Goal: Information Seeking & Learning: Learn about a topic

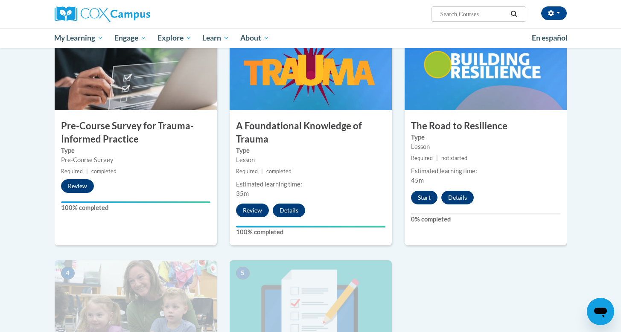
scroll to position [199, 0]
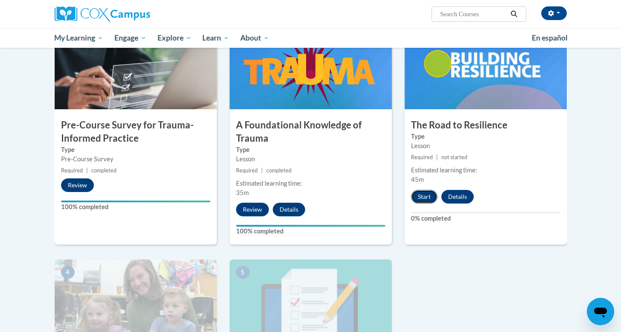
click at [417, 196] on button "Start" at bounding box center [424, 197] width 26 height 14
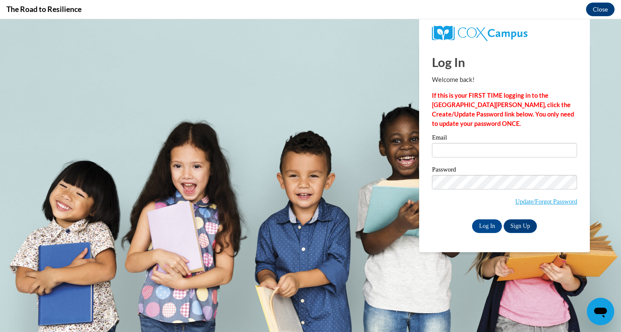
scroll to position [0, 0]
type input "[EMAIL_ADDRESS][DOMAIN_NAME]"
click at [484, 229] on input "Log In" at bounding box center [487, 227] width 30 height 14
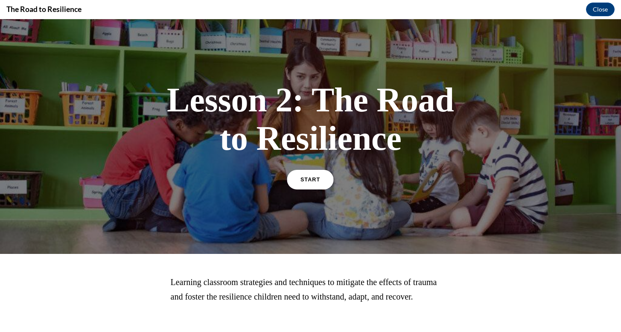
click at [325, 186] on link "START" at bounding box center [310, 180] width 47 height 20
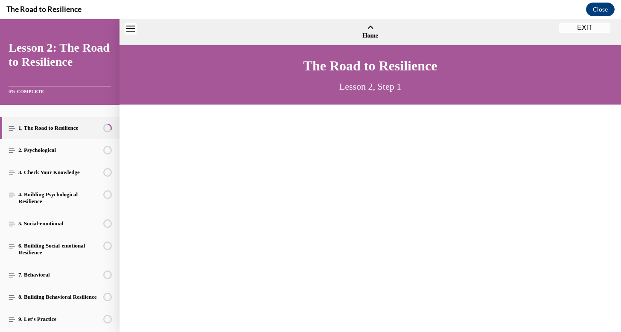
scroll to position [26, 0]
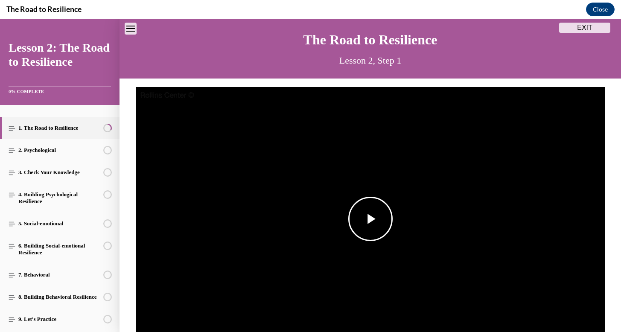
click at [371, 219] on span "Video player" at bounding box center [371, 219] width 0 height 0
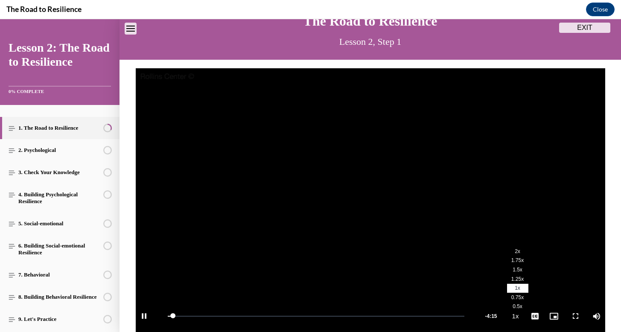
click at [516, 269] on span "1.5x" at bounding box center [518, 270] width 10 height 6
click at [530, 305] on span "English" at bounding box center [535, 306] width 17 height 6
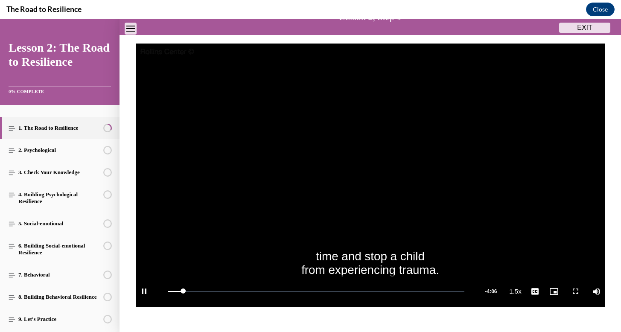
scroll to position [77, 0]
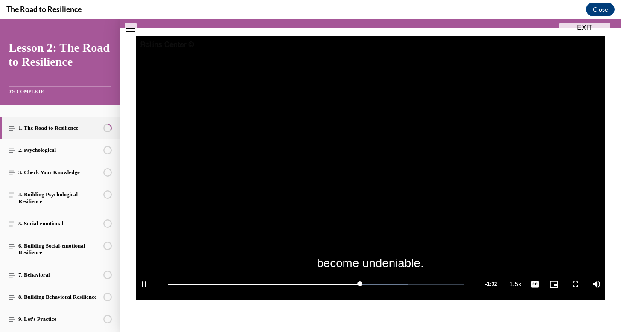
click at [357, 186] on video "Video player" at bounding box center [371, 168] width 470 height 264
click at [371, 168] on span "Video player" at bounding box center [371, 168] width 0 height 0
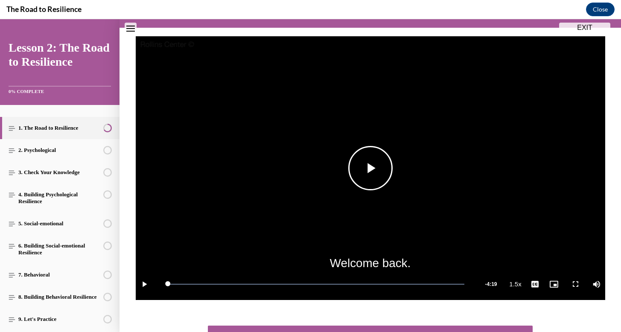
scroll to position [144, 0]
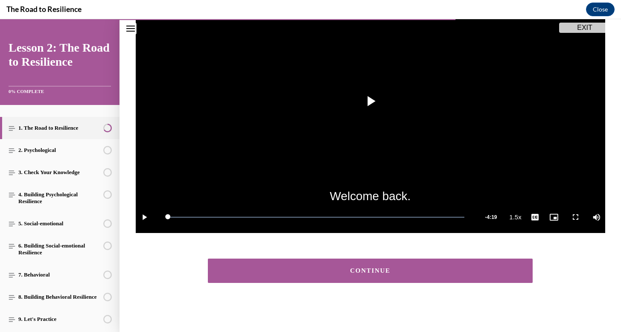
click at [466, 269] on div "CONTINUE" at bounding box center [370, 271] width 299 height 6
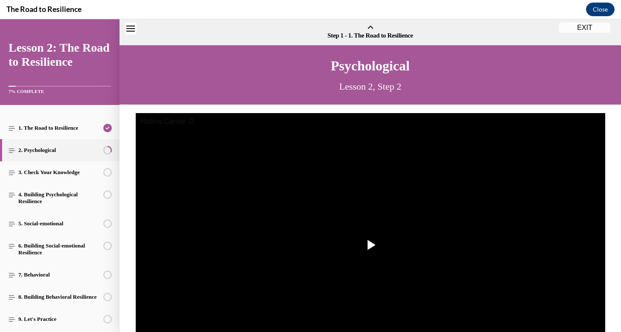
scroll to position [26, 0]
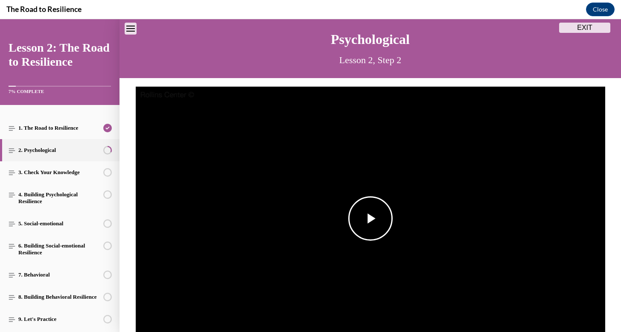
click at [405, 234] on img "Video player" at bounding box center [371, 219] width 470 height 264
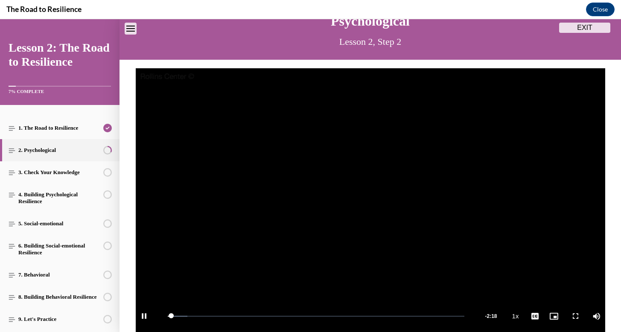
click at [524, 246] on video "Video player" at bounding box center [371, 200] width 470 height 264
click at [371, 200] on span "Video player" at bounding box center [371, 200] width 0 height 0
click at [524, 251] on li "2x" at bounding box center [517, 251] width 21 height 9
click at [530, 306] on span "English" at bounding box center [535, 306] width 17 height 6
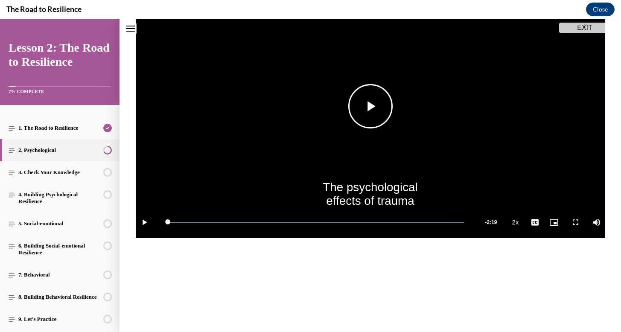
scroll to position [144, 0]
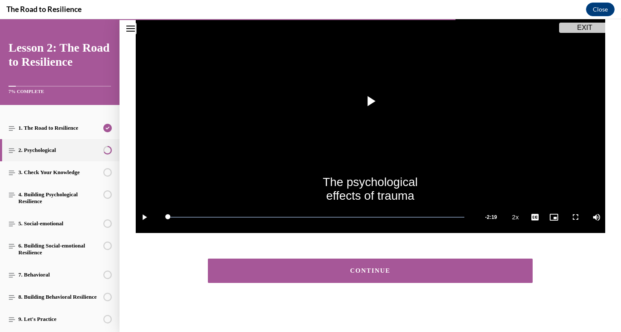
click at [482, 273] on div "CONTINUE" at bounding box center [370, 271] width 299 height 6
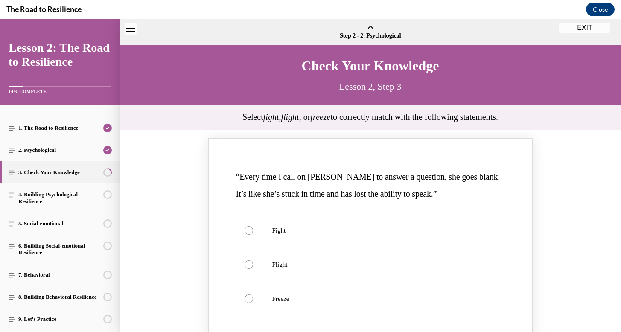
scroll to position [26, 0]
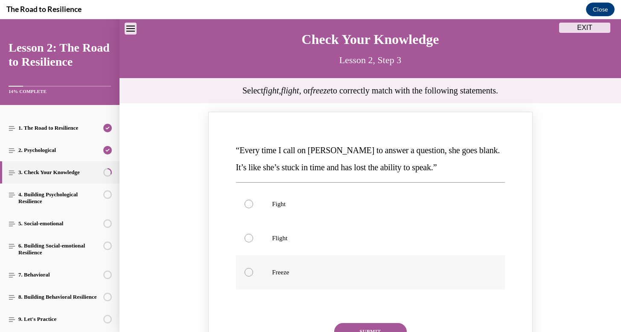
click at [466, 273] on p "Freeze" at bounding box center [377, 272] width 211 height 9
click at [253, 273] on input "Freeze" at bounding box center [249, 272] width 9 height 9
radio input "true"
click at [366, 331] on button "SUBMIT" at bounding box center [370, 331] width 73 height 17
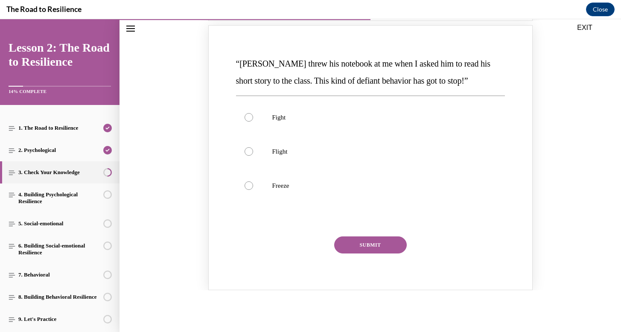
scroll to position [462, 0]
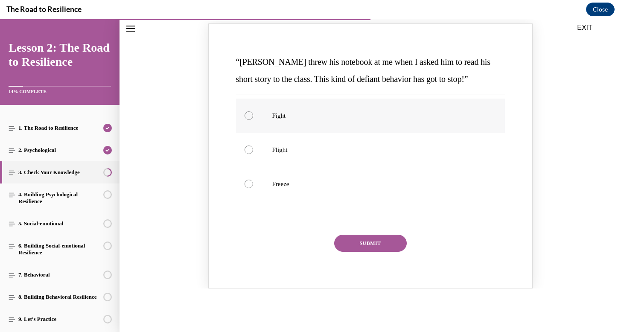
click at [271, 119] on label "Fight" at bounding box center [370, 116] width 269 height 34
click at [253, 119] on input "Fight" at bounding box center [249, 115] width 9 height 9
radio input "true"
click at [369, 243] on button "SUBMIT" at bounding box center [370, 243] width 73 height 17
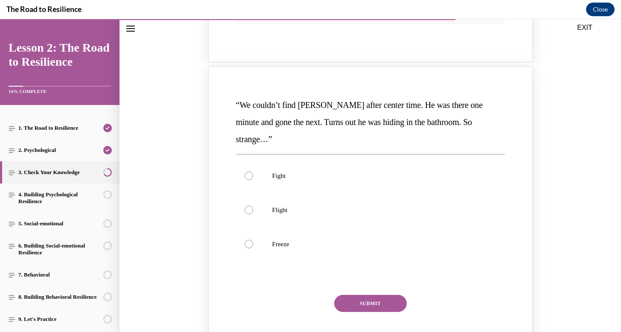
scroll to position [773, 0]
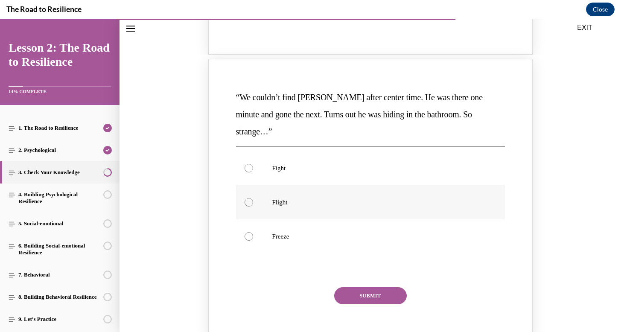
click at [308, 198] on p "Flight" at bounding box center [377, 202] width 211 height 9
click at [253, 198] on input "Flight" at bounding box center [249, 202] width 9 height 9
radio input "true"
click at [359, 287] on button "SUBMIT" at bounding box center [370, 295] width 73 height 17
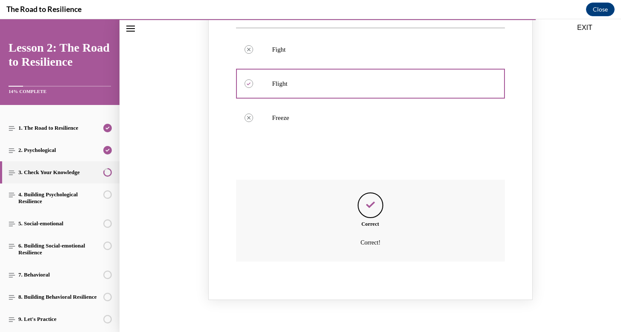
scroll to position [934, 0]
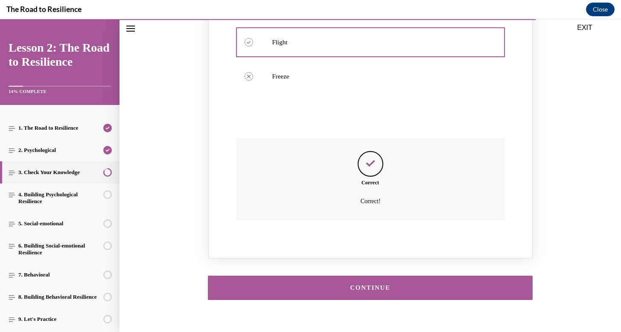
click at [359, 278] on button "CONTINUE" at bounding box center [370, 288] width 325 height 24
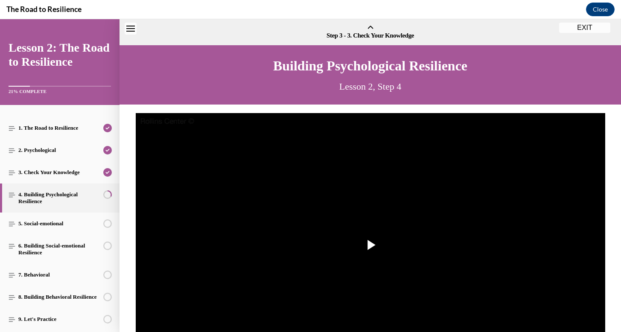
scroll to position [26, 0]
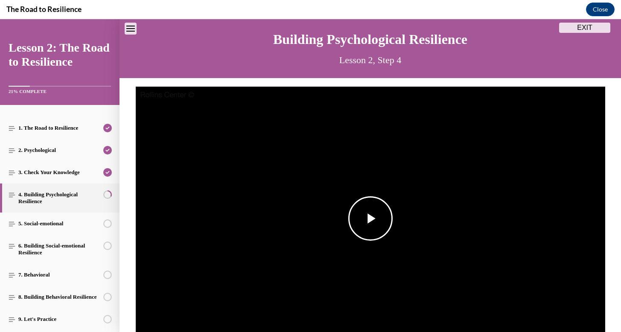
click at [371, 219] on span "Video player" at bounding box center [371, 219] width 0 height 0
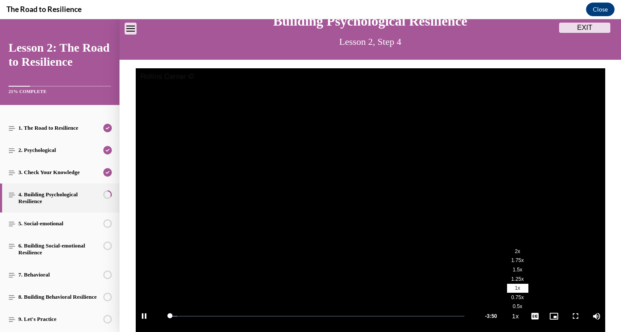
click at [517, 251] on span "2x" at bounding box center [518, 252] width 6 height 6
click at [537, 305] on span "English" at bounding box center [535, 306] width 17 height 6
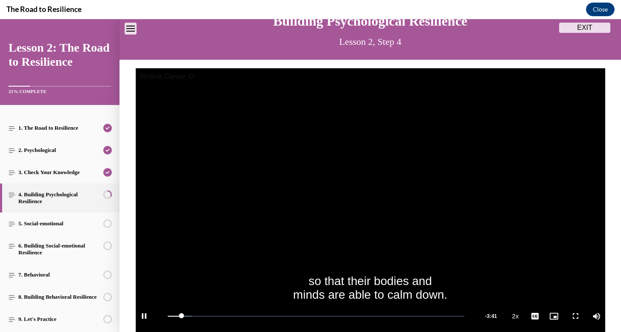
click at [507, 41] on p "Lesson 2, Step 4" at bounding box center [370, 42] width 325 height 18
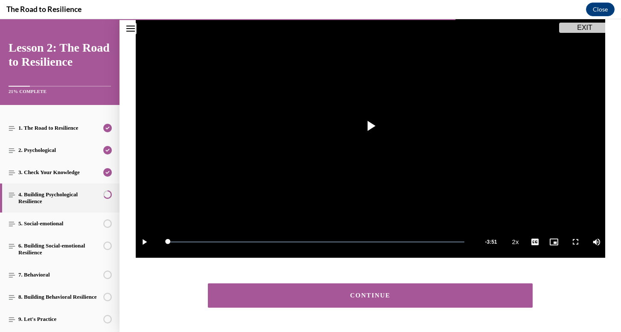
scroll to position [144, 0]
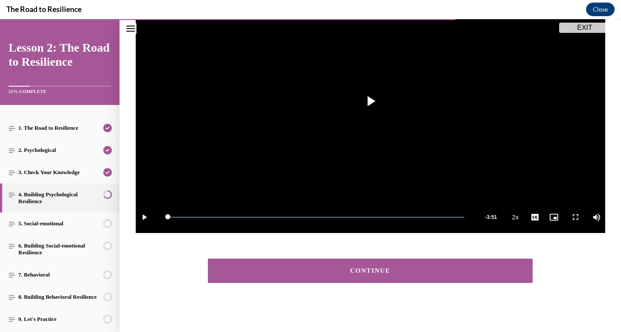
click at [436, 273] on div "CONTINUE" at bounding box center [370, 271] width 299 height 6
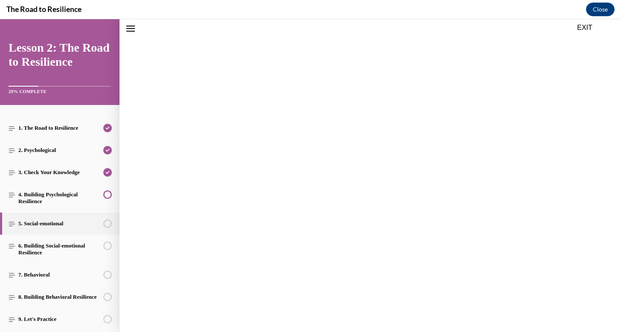
scroll to position [118, 0]
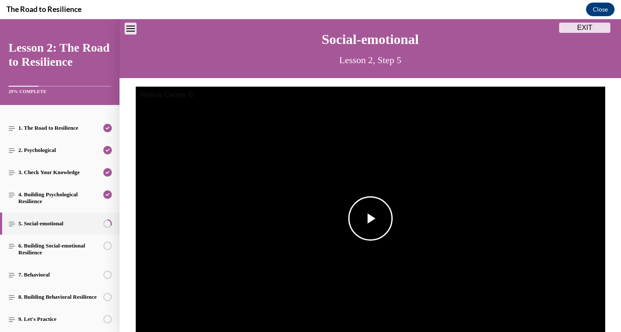
click at [371, 219] on span "Video player" at bounding box center [371, 219] width 0 height 0
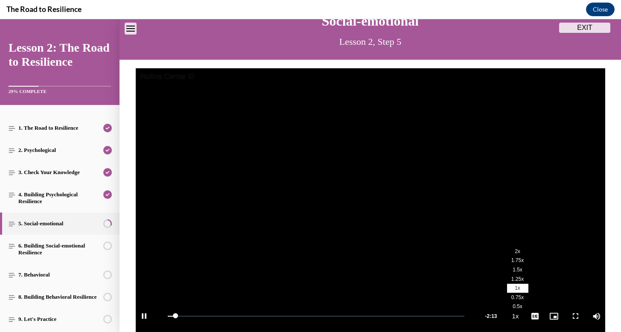
click at [518, 251] on span "2x" at bounding box center [518, 252] width 6 height 6
click at [533, 307] on span "English" at bounding box center [535, 306] width 17 height 6
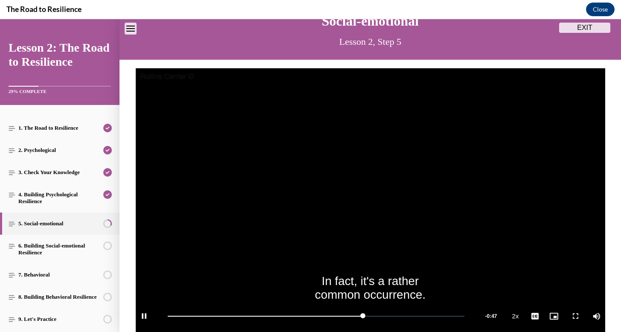
click at [354, 181] on video "Video player" at bounding box center [371, 200] width 470 height 264
